Goal: Communication & Community: Ask a question

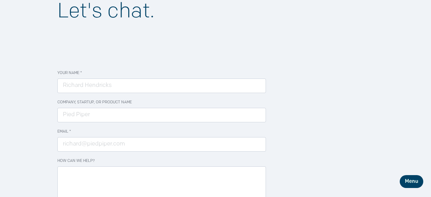
scroll to position [65, 0]
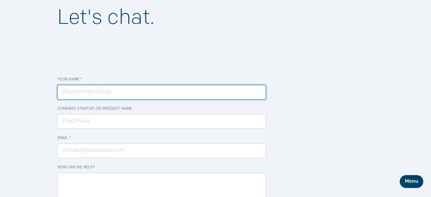
click at [84, 95] on input "Your Name *" at bounding box center [161, 92] width 209 height 15
type input "[PERSON_NAME]"
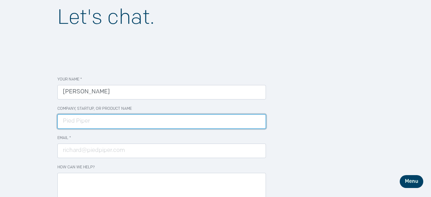
type input "[DATE]"
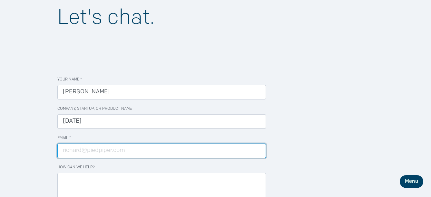
type input "[EMAIL_ADDRESS][DOMAIN_NAME]"
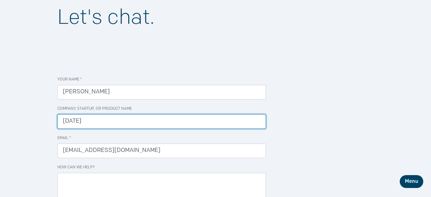
drag, startPoint x: 99, startPoint y: 125, endPoint x: -32, endPoint y: 126, distance: 131.6
type input "Four"
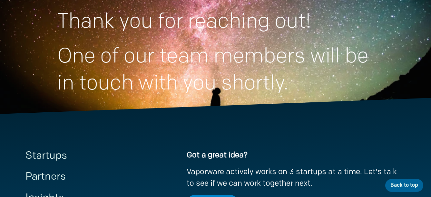
scroll to position [158, 0]
